Goal: Navigation & Orientation: Go to known website

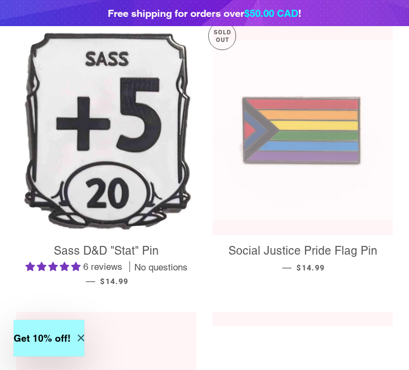
scroll to position [0, 4]
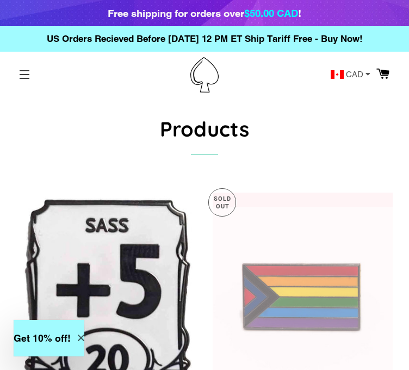
click at [17, 82] on button "Site navigation" at bounding box center [24, 74] width 27 height 27
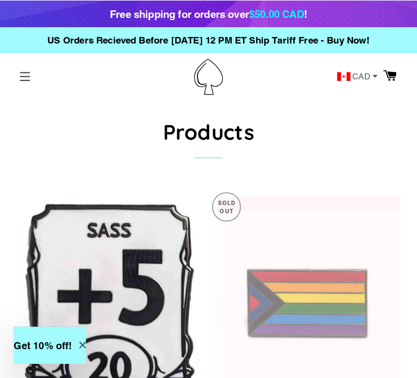
scroll to position [0, 0]
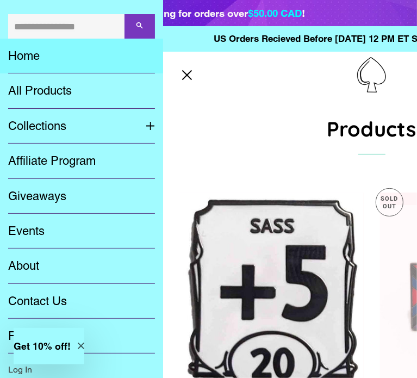
click at [18, 56] on link "Home" at bounding box center [81, 56] width 163 height 35
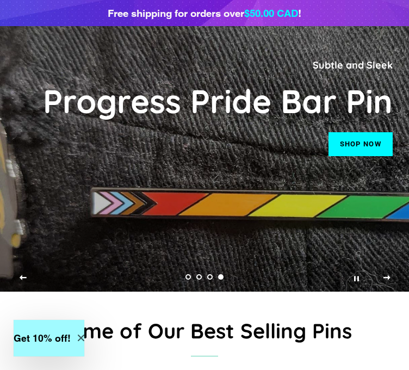
scroll to position [63, 0]
